Goal: Check status: Check status

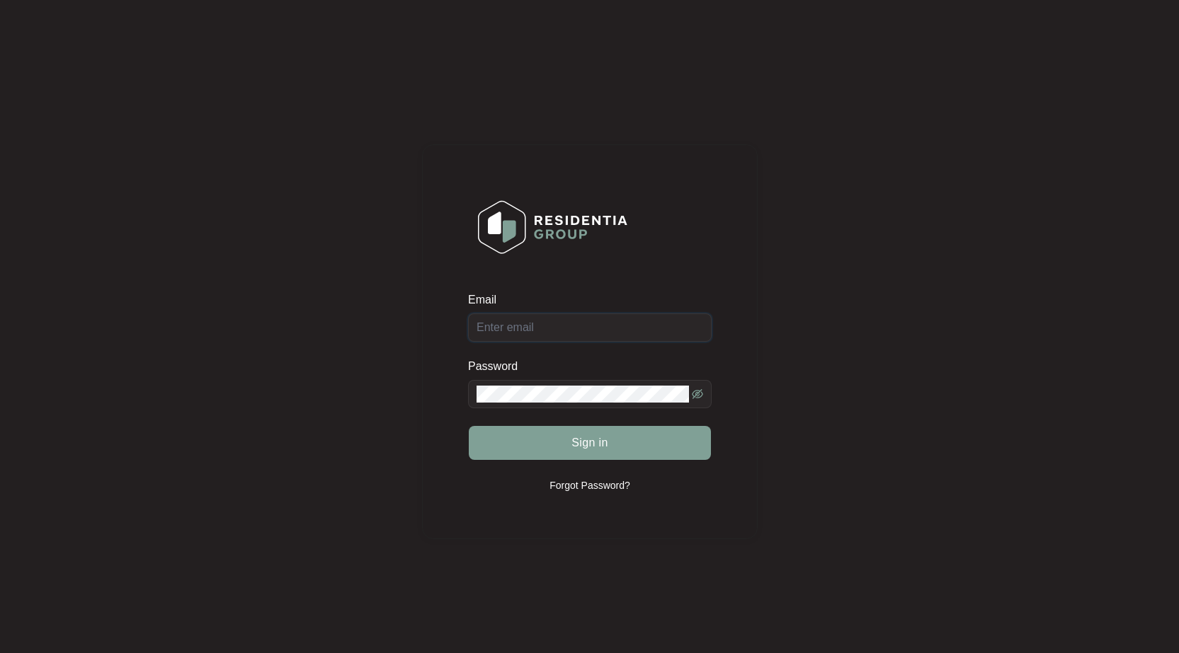
click at [566, 332] on input "Email" at bounding box center [590, 328] width 244 height 28
type input "[EMAIL_ADDRESS][DOMAIN_NAME]"
click at [469, 426] on button "Sign in" at bounding box center [590, 443] width 242 height 34
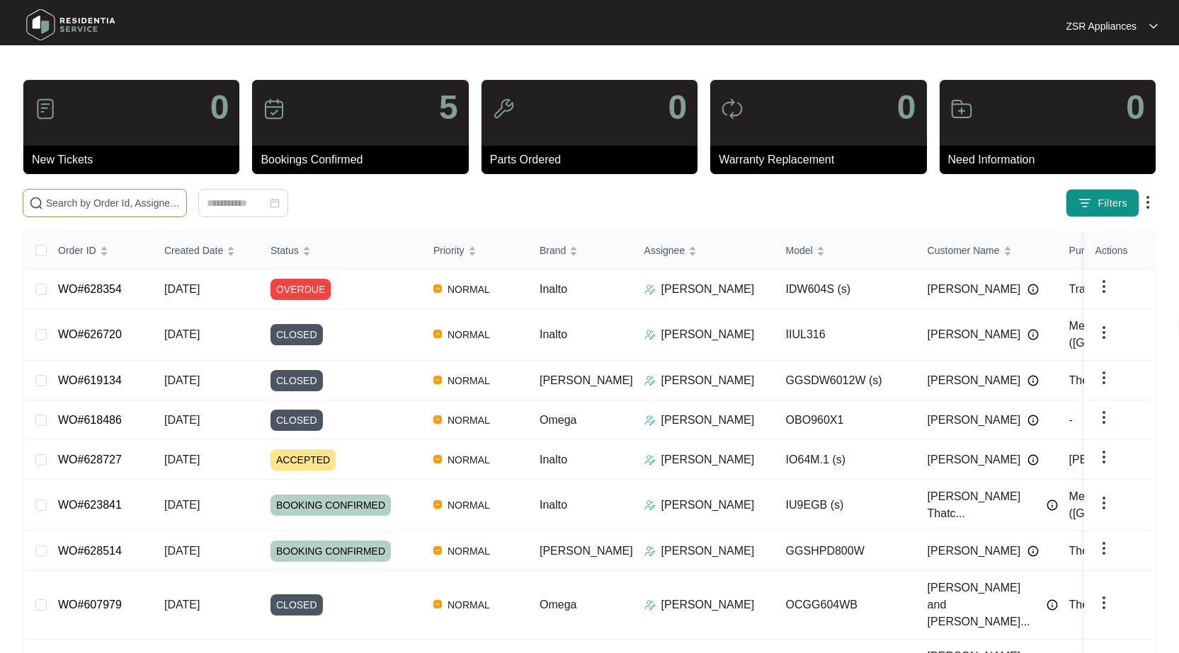
click at [122, 204] on input "text" at bounding box center [113, 203] width 135 height 16
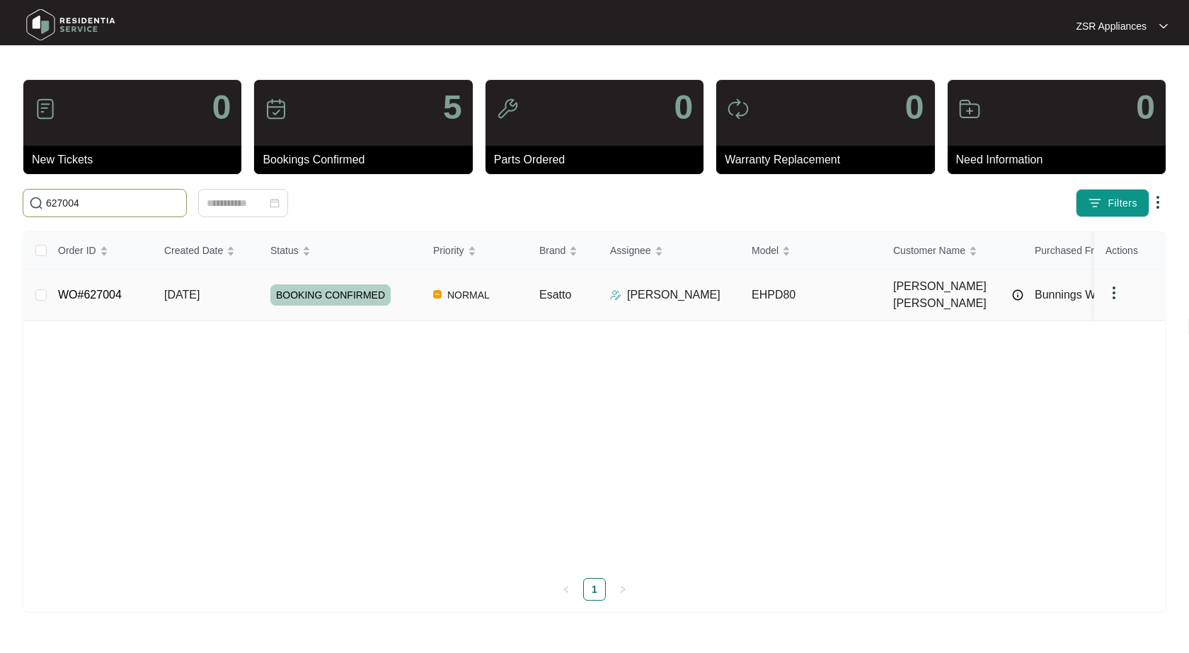
type input "627004"
click at [86, 289] on link "WO#627004" at bounding box center [90, 295] width 64 height 12
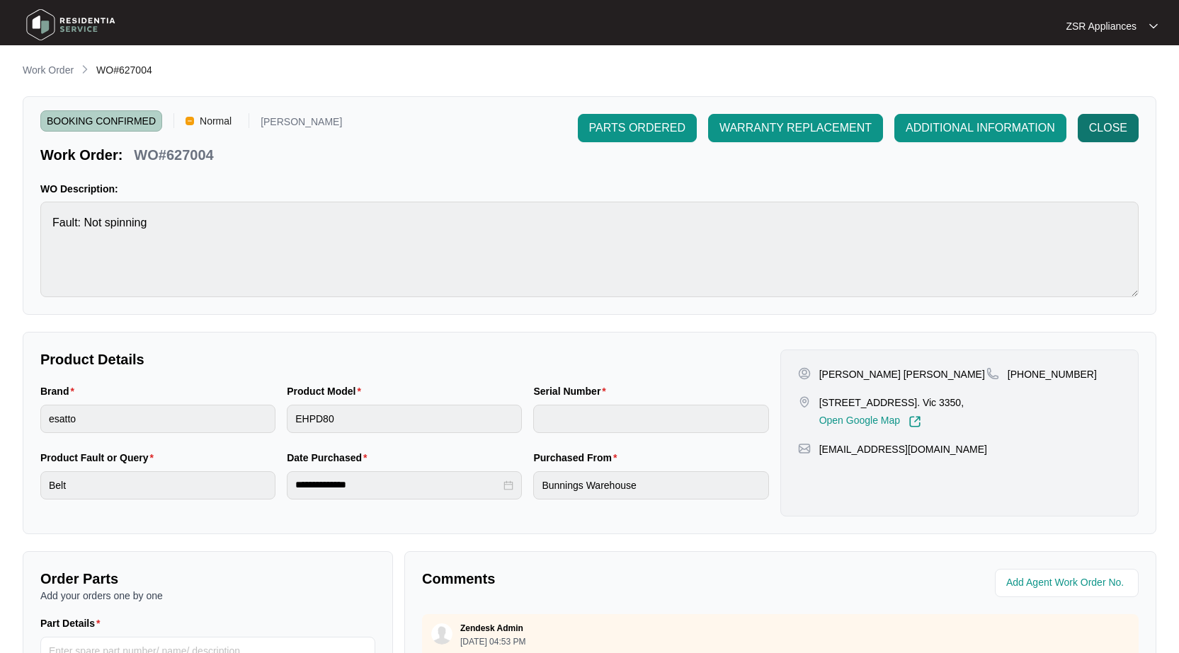
click at [1109, 127] on span "CLOSE" at bounding box center [1108, 128] width 38 height 17
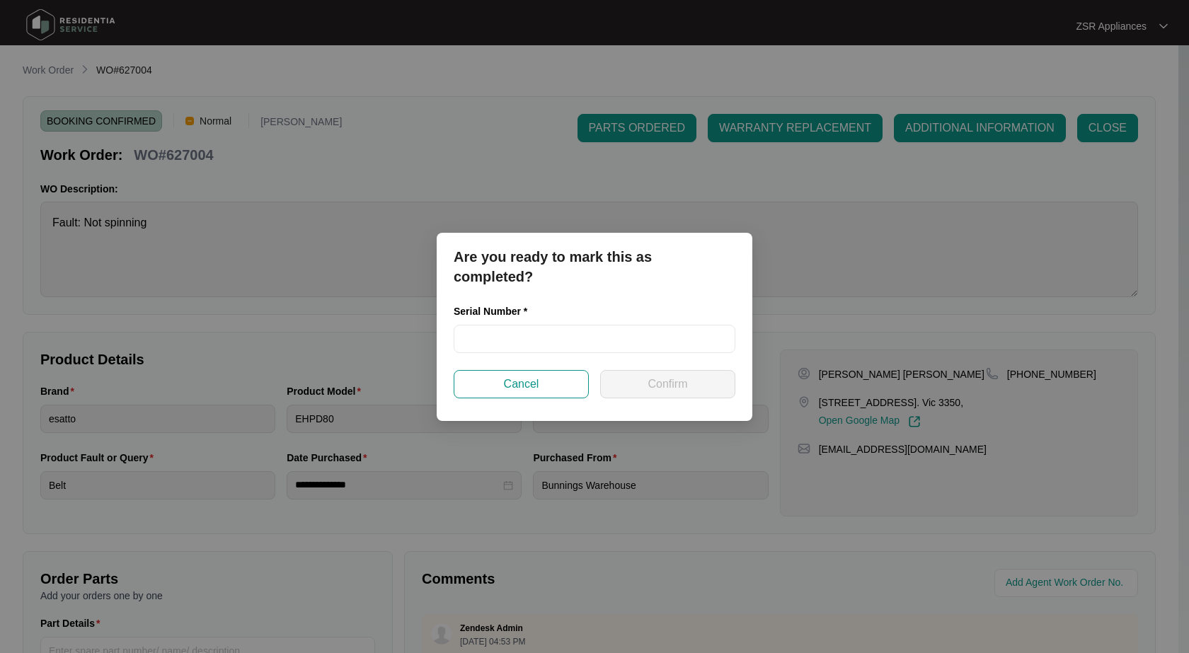
click at [574, 358] on div "Serial Number *" at bounding box center [594, 337] width 293 height 67
click at [581, 349] on input "text" at bounding box center [595, 339] width 282 height 28
paste input "540G873440129085S00007"
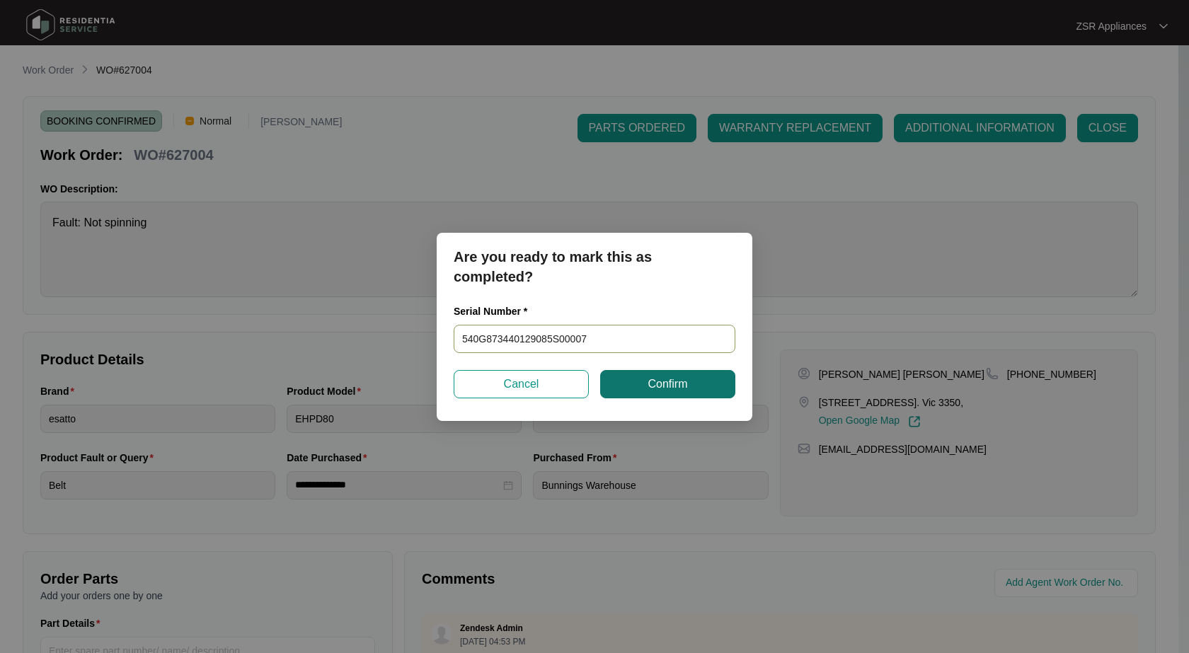
type input "540G873440129085S00007"
click at [660, 371] on button "Confirm" at bounding box center [667, 384] width 135 height 28
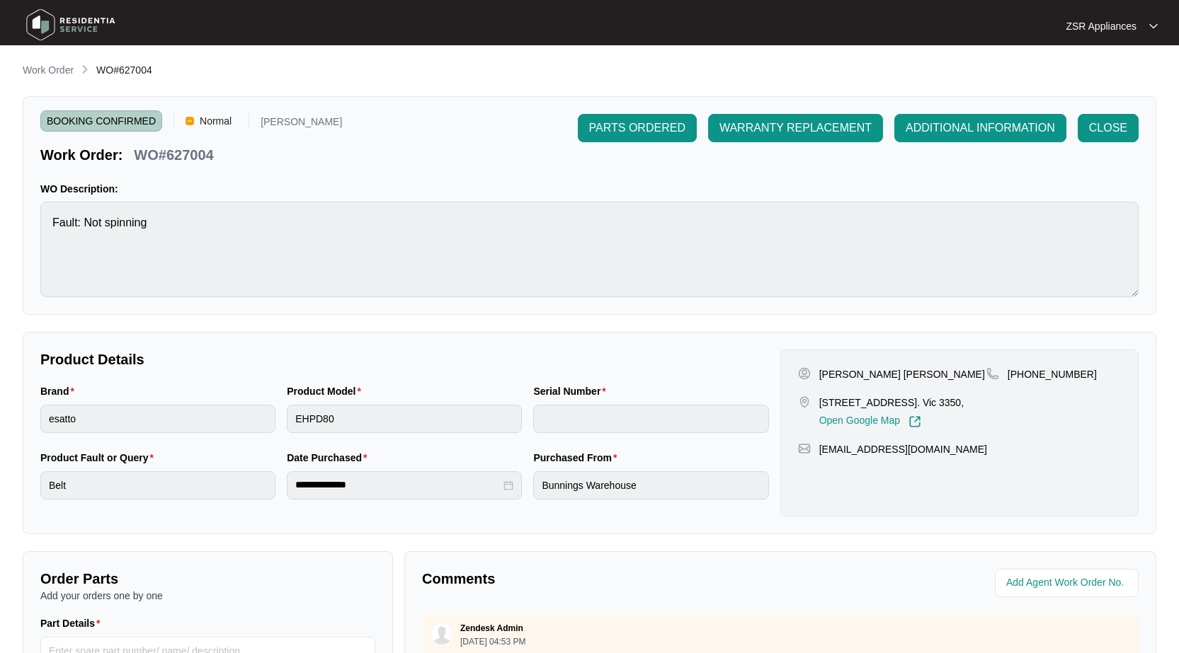
type input "540G873440129085S00007"
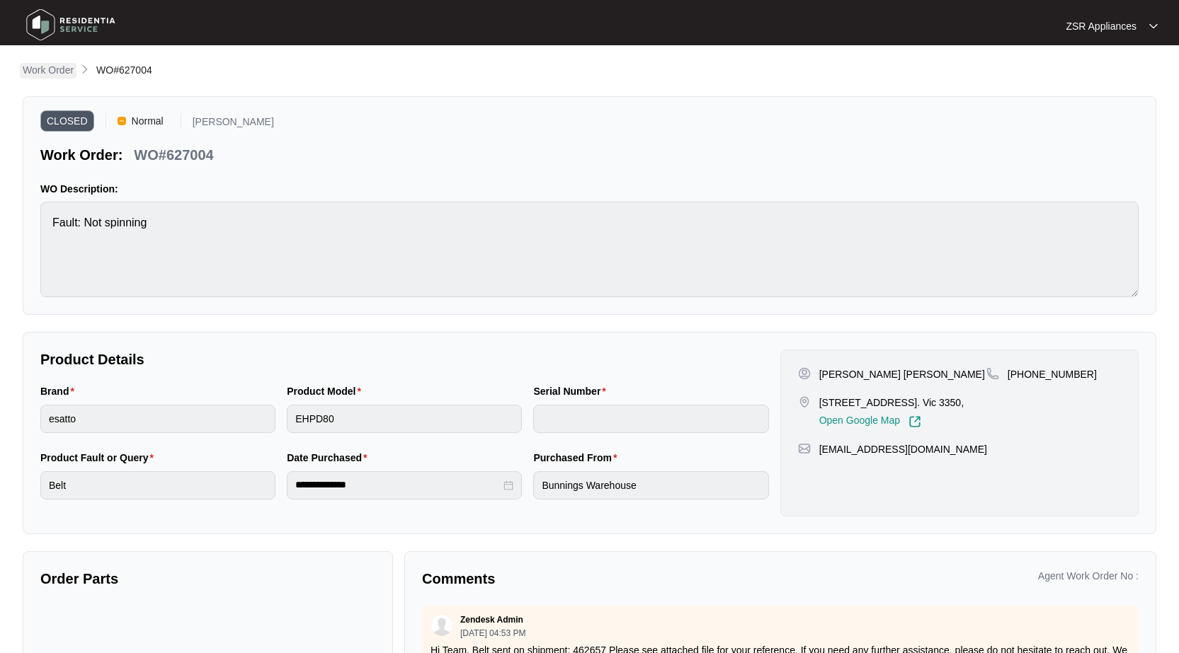
click at [65, 65] on p "Work Order" at bounding box center [48, 70] width 51 height 14
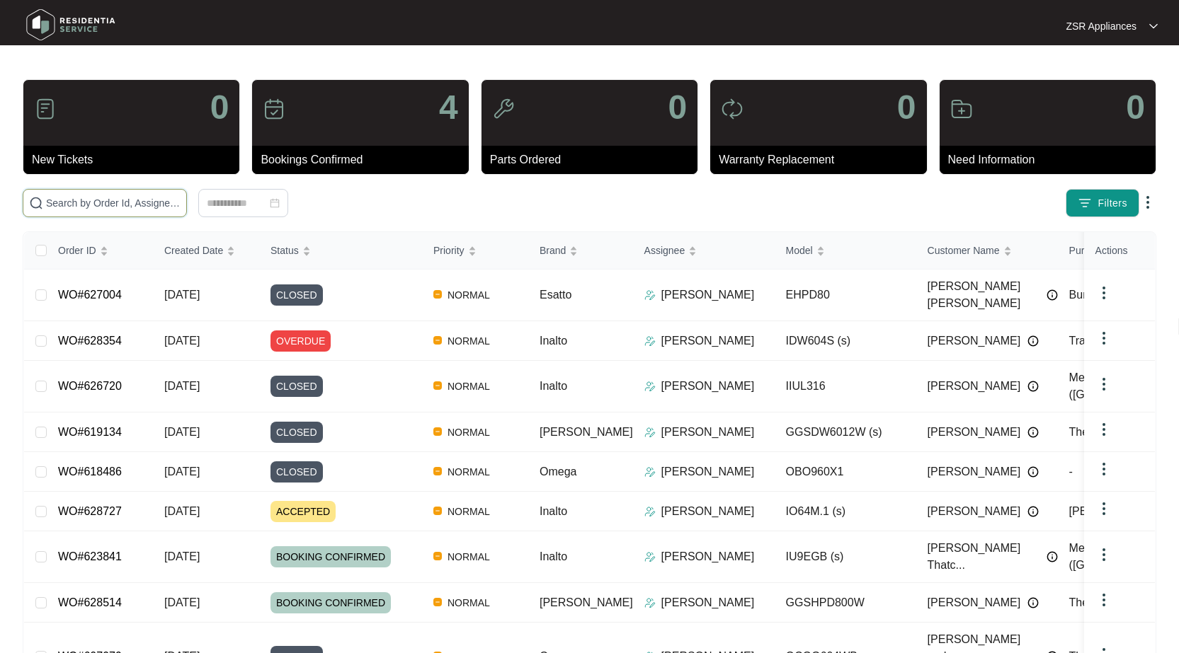
click at [119, 204] on input "text" at bounding box center [113, 203] width 135 height 16
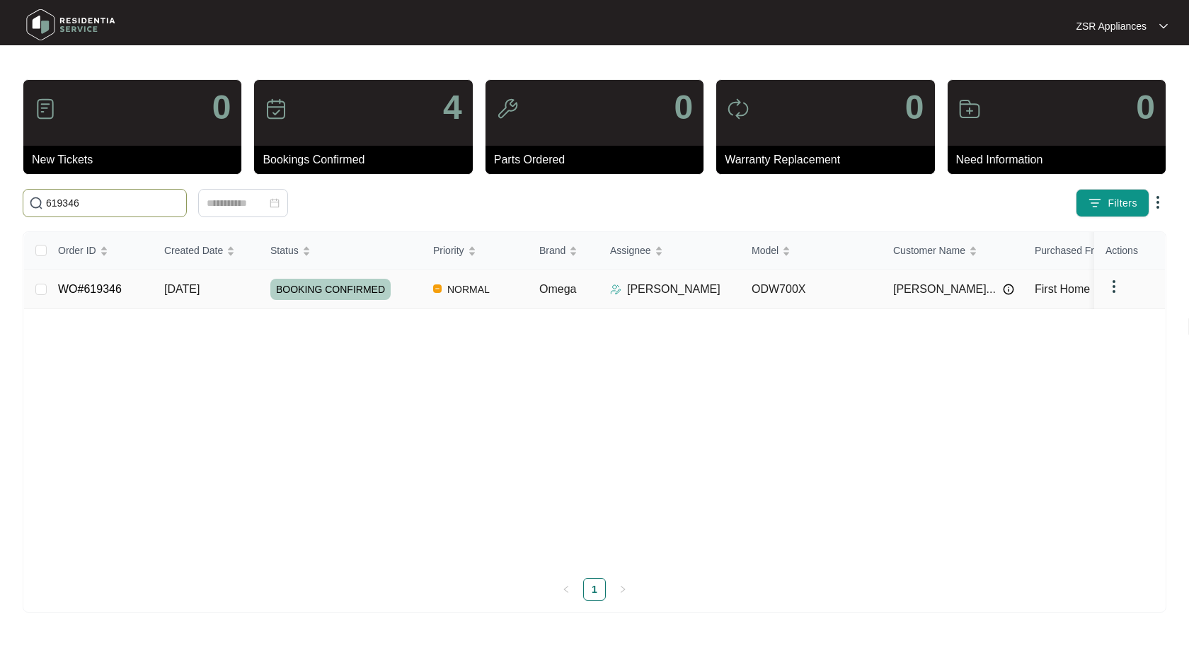
type input "619346"
click at [98, 285] on link "WO#619346" at bounding box center [90, 289] width 64 height 12
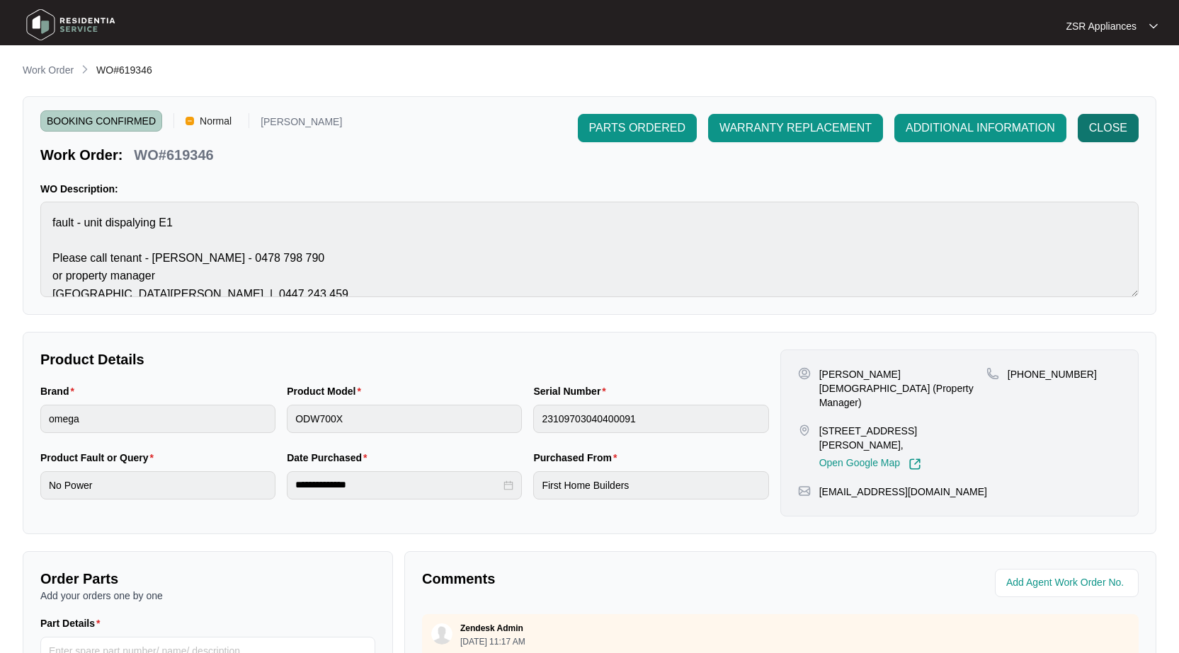
click at [1096, 133] on span "CLOSE" at bounding box center [1108, 128] width 38 height 17
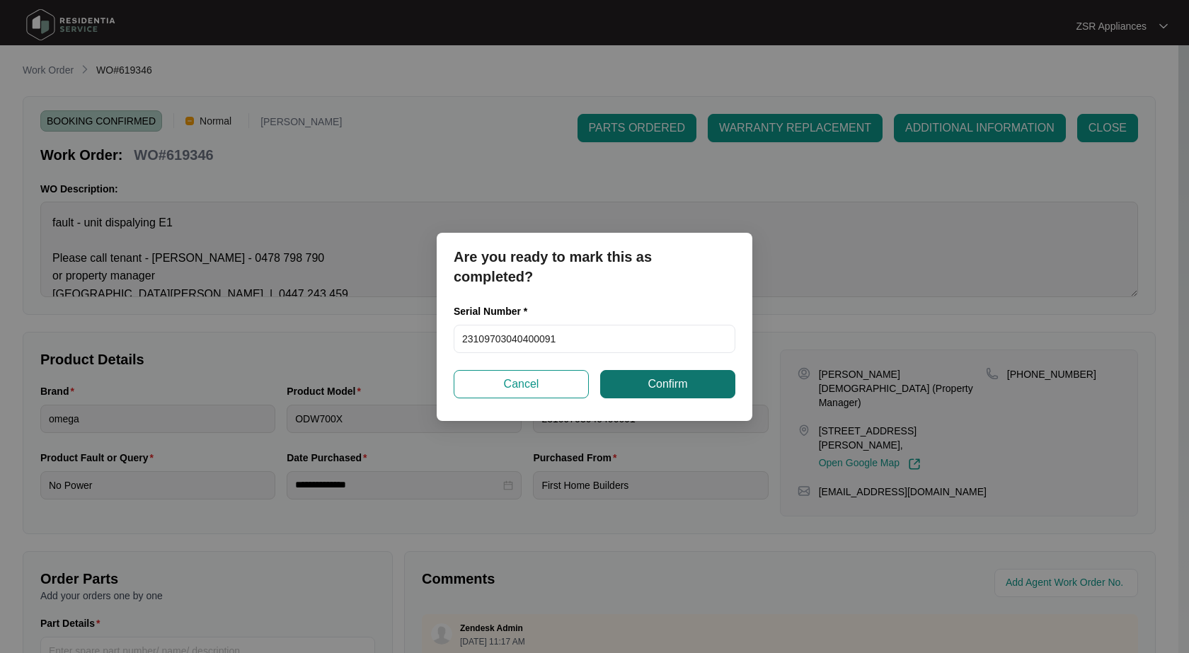
click at [682, 383] on span "Confirm" at bounding box center [668, 384] width 40 height 17
